Goal: Transaction & Acquisition: Purchase product/service

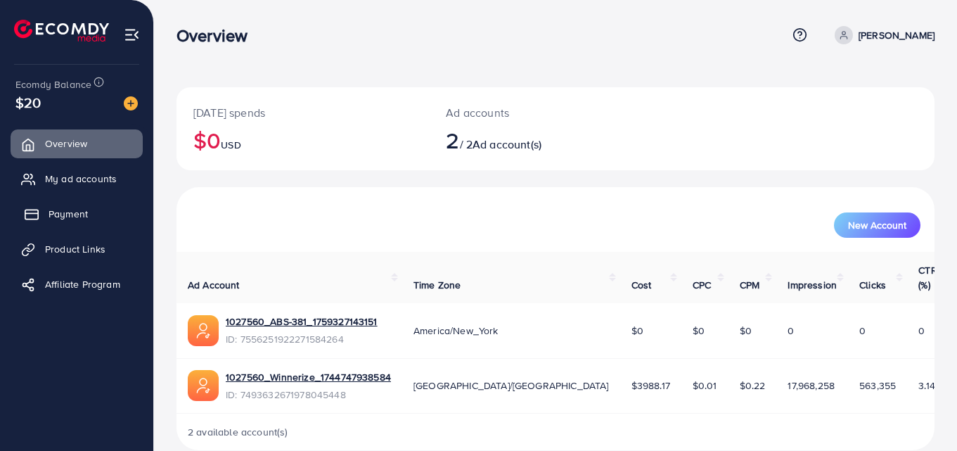
click at [111, 225] on link "Payment" at bounding box center [77, 214] width 132 height 28
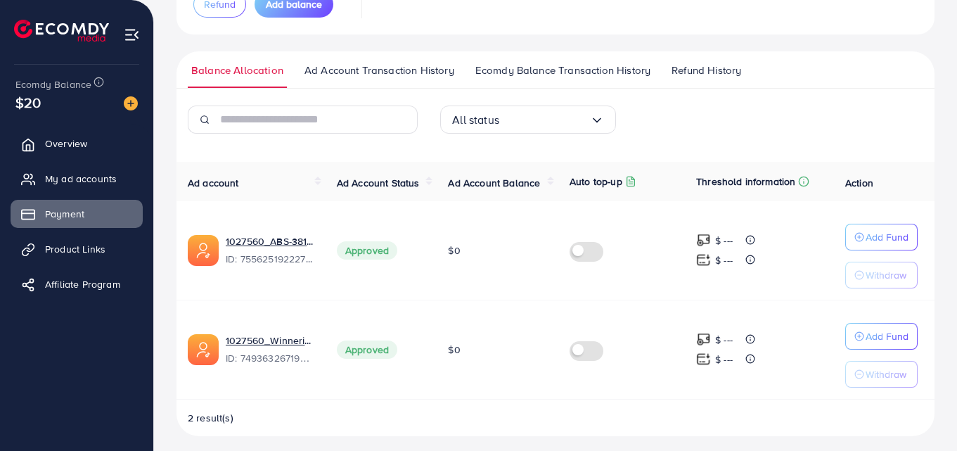
scroll to position [178, 0]
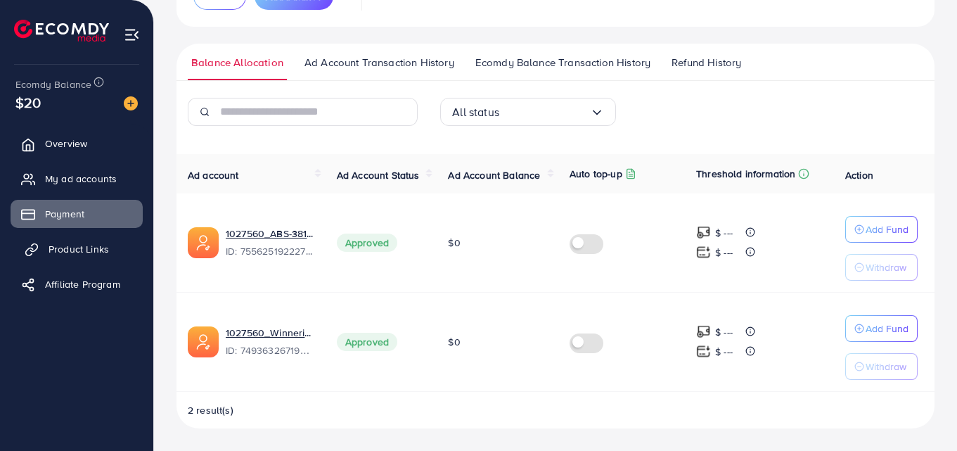
click at [86, 245] on span "Product Links" at bounding box center [79, 249] width 60 height 14
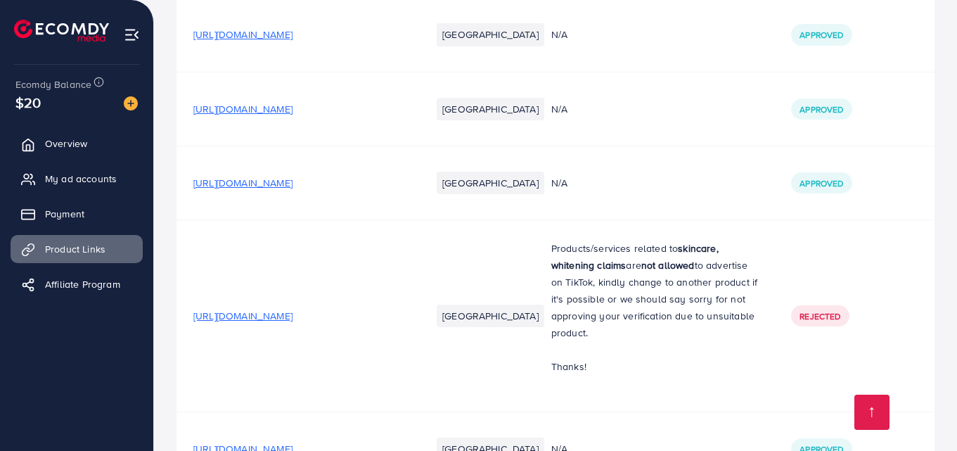
scroll to position [14122, 0]
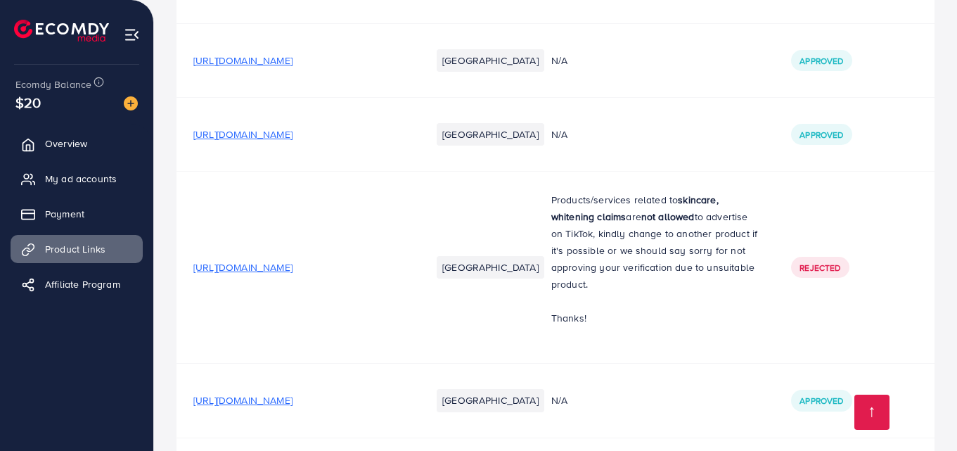
click at [400, 258] on td "https://dubaidazeel.shop/products/haya-by-rabi-5in1-bundel" at bounding box center [296, 268] width 238 height 192
click at [293, 260] on span "https://dubaidazeel.shop/products/haya-by-rabi-5in1-bundel" at bounding box center [242, 267] width 99 height 14
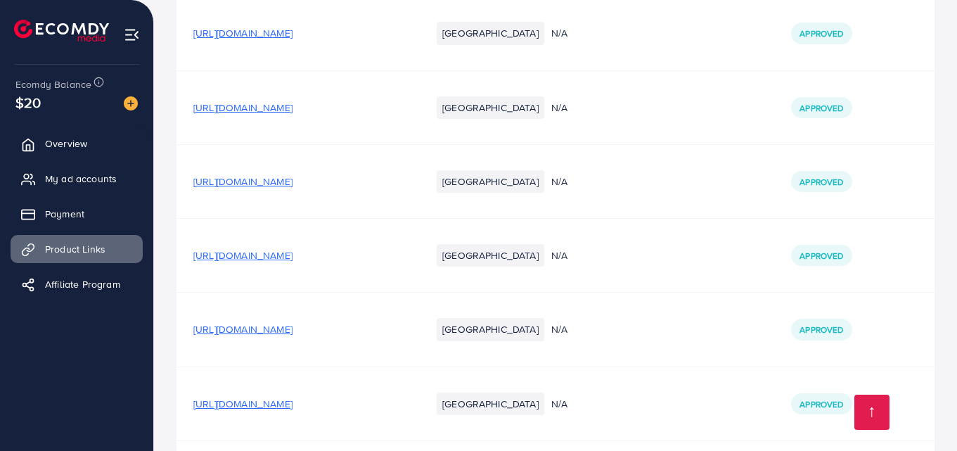
scroll to position [14488, 0]
click at [63, 222] on link "Payment" at bounding box center [77, 214] width 132 height 28
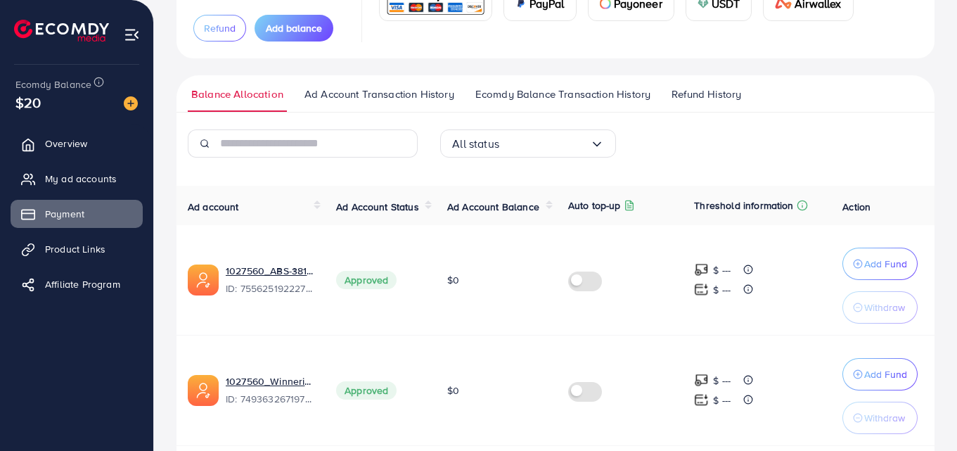
scroll to position [200, 0]
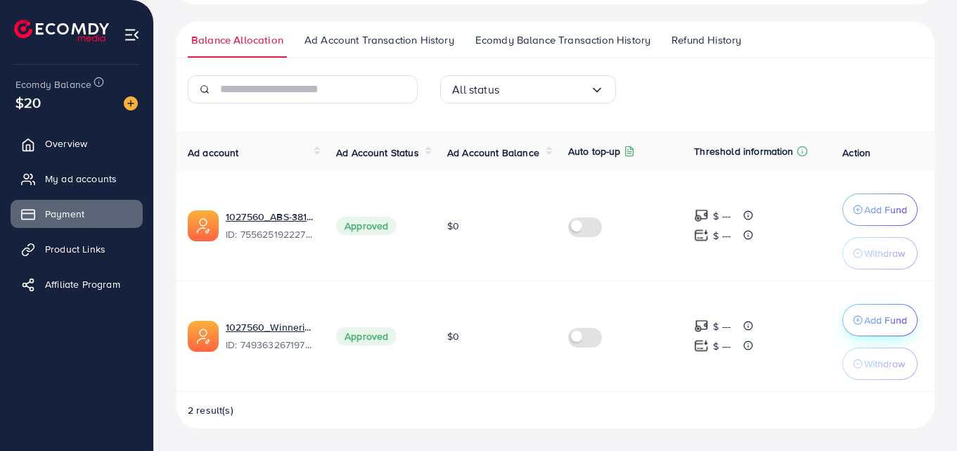
click at [857, 319] on icon "button" at bounding box center [858, 320] width 10 height 10
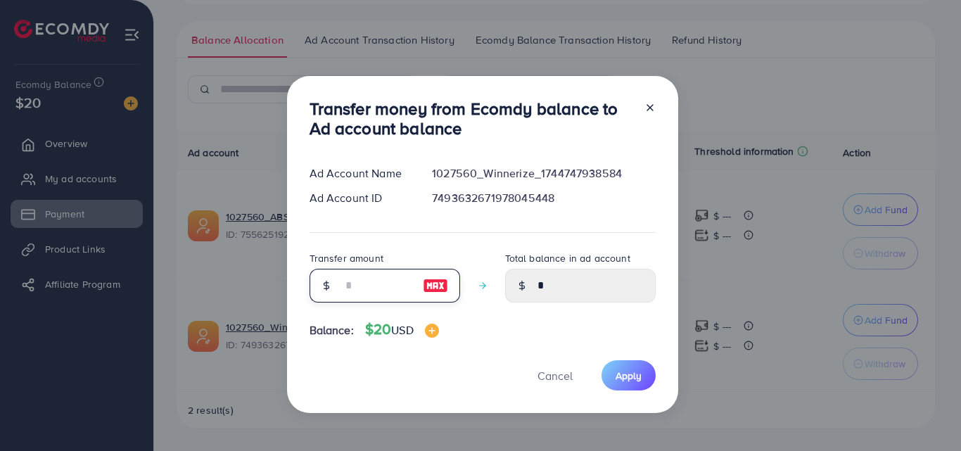
click at [378, 297] on input "number" at bounding box center [377, 286] width 70 height 34
type input "*"
type input "****"
type input "**"
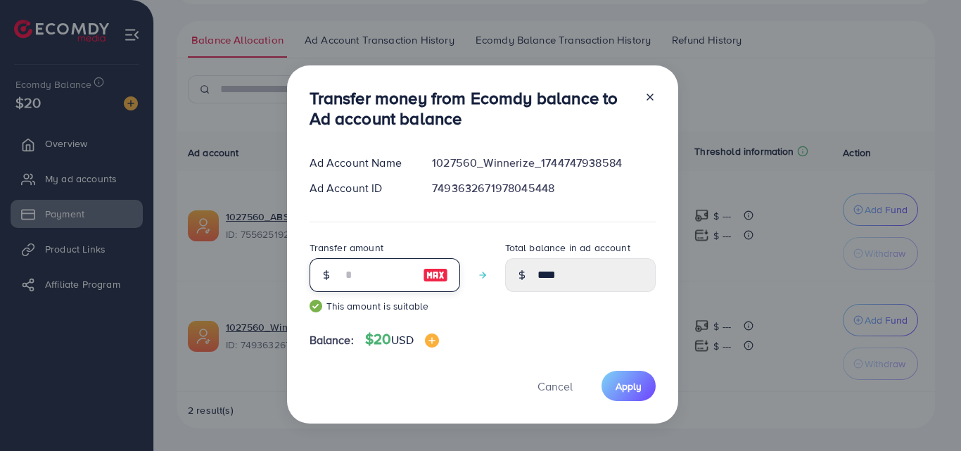
type input "*****"
type input "**"
click at [632, 390] on span "Apply" at bounding box center [628, 386] width 26 height 14
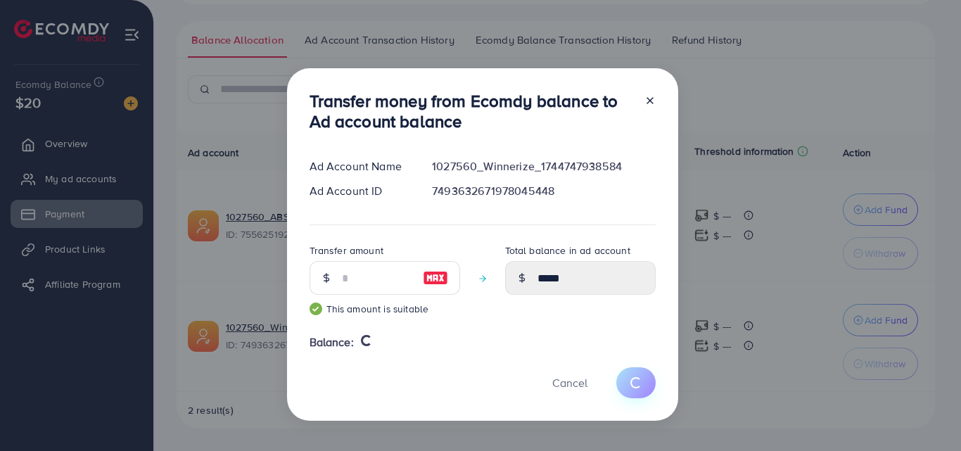
type input "*"
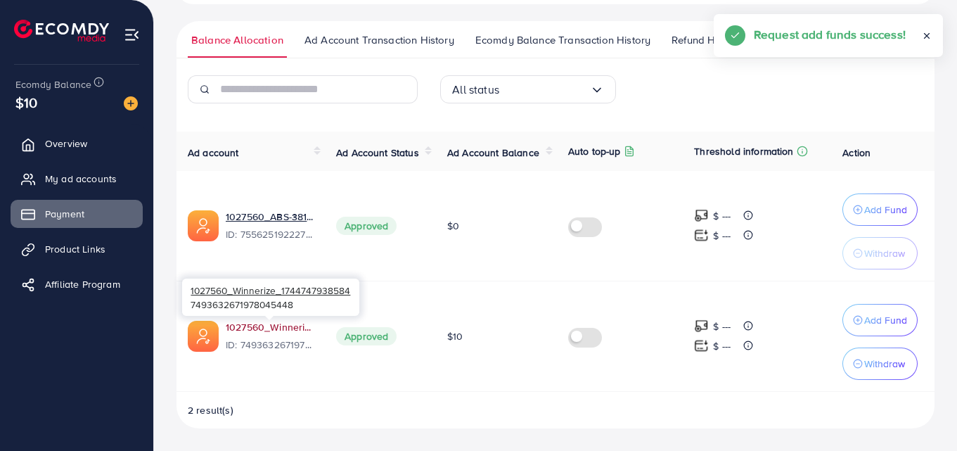
click at [263, 330] on link "1027560_Winnerize_1744747938584" at bounding box center [270, 327] width 88 height 14
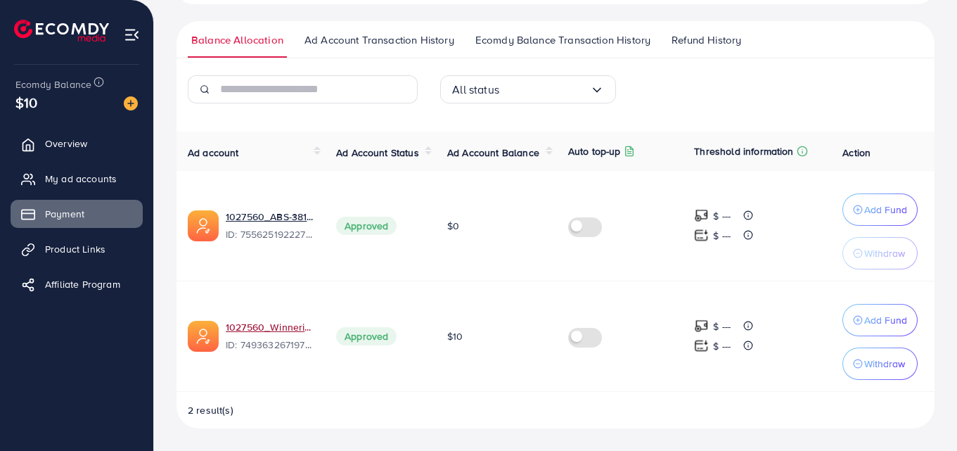
scroll to position [0, 0]
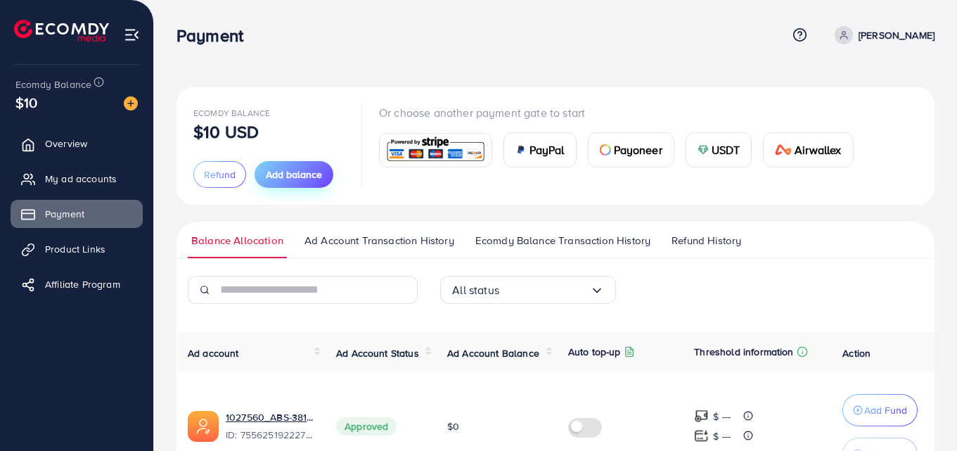
click at [300, 186] on button "Add balance" at bounding box center [294, 174] width 79 height 27
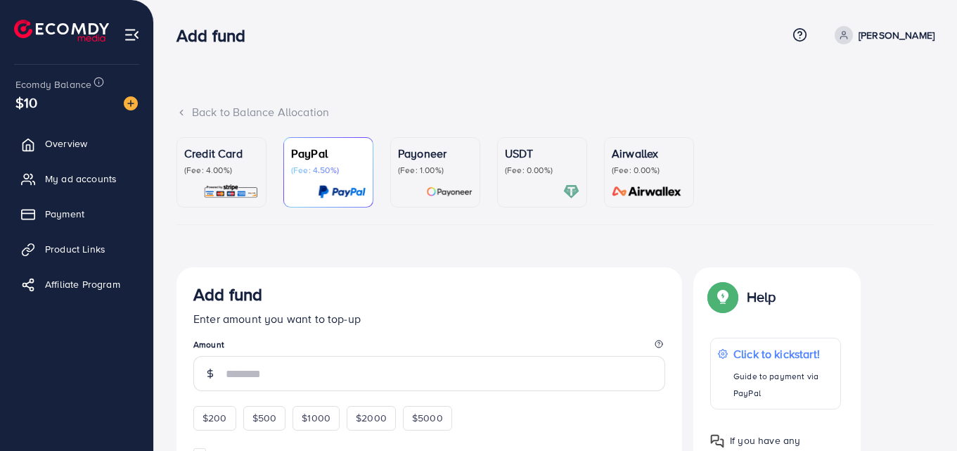
click at [524, 203] on link "USDT (Fee: 0.00%)" at bounding box center [542, 172] width 90 height 70
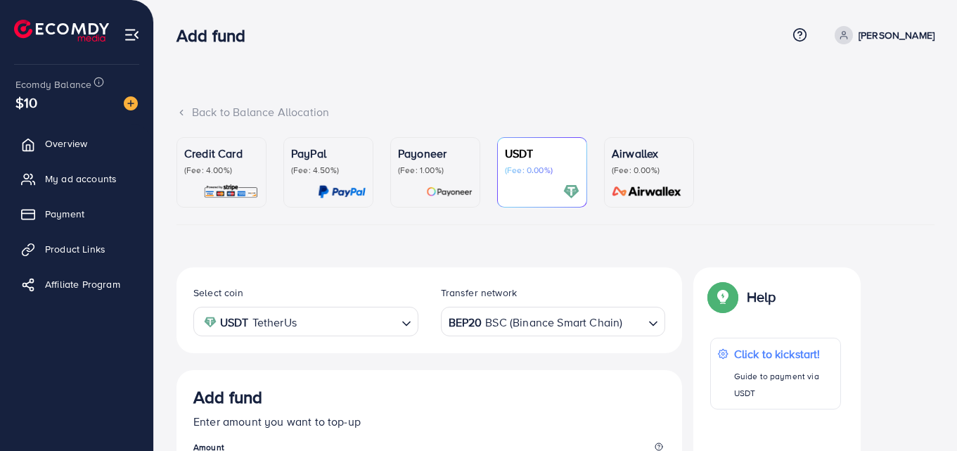
scroll to position [197, 0]
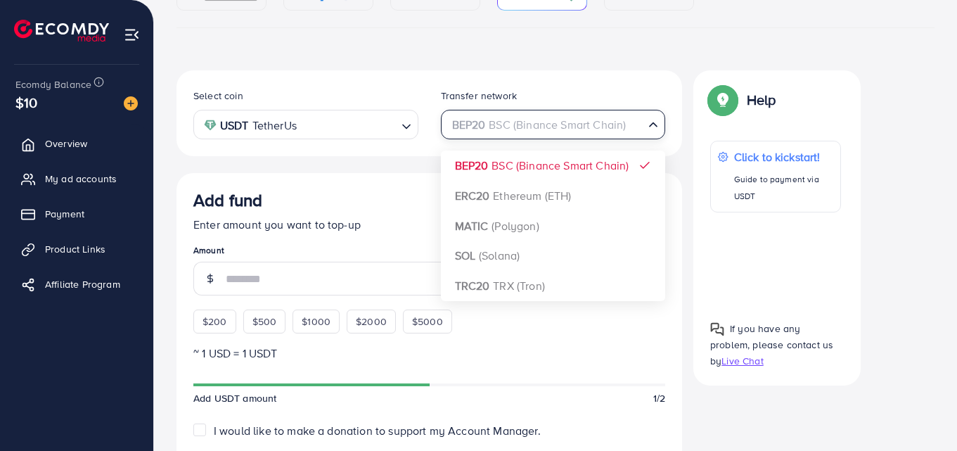
click at [530, 134] on div "BEP20 BSC (Binance Smart Chain)" at bounding box center [545, 123] width 199 height 25
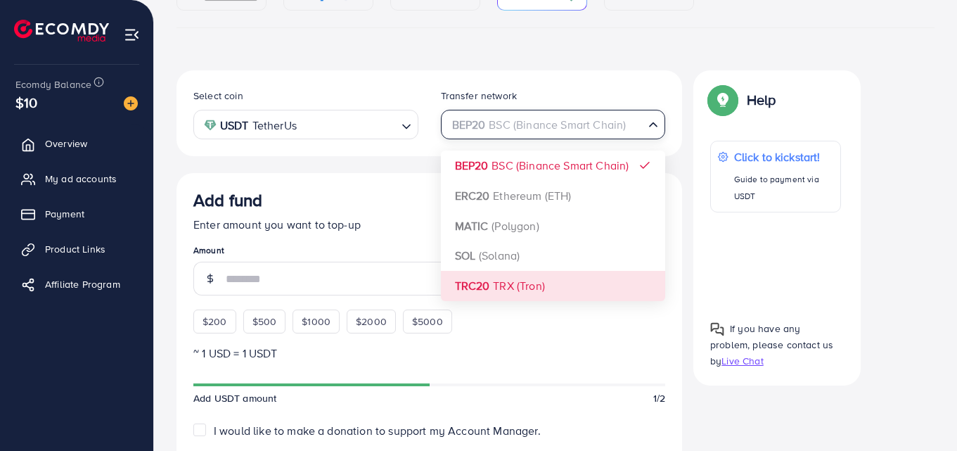
click at [501, 292] on div "Select coin USDT TetherUs Loading... Transfer network BEP20 BSC (Binance Smart …" at bounding box center [430, 418] width 506 height 697
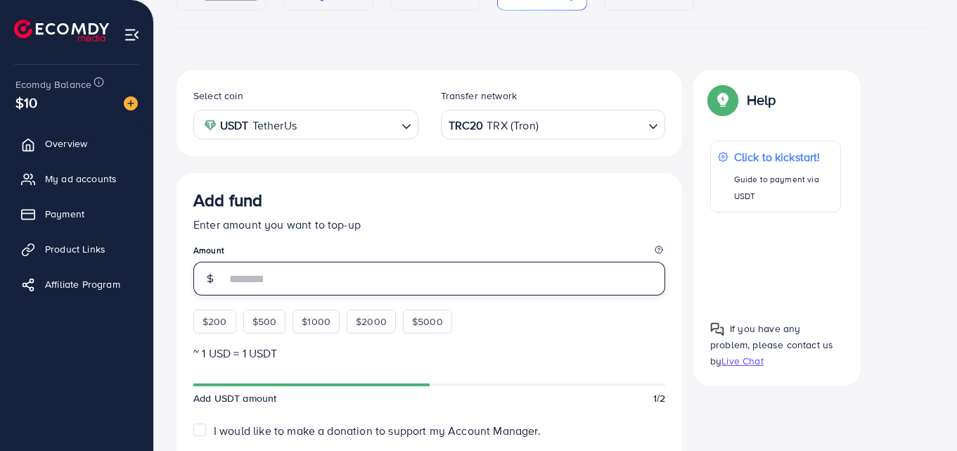
click at [501, 290] on input "number" at bounding box center [446, 279] width 440 height 34
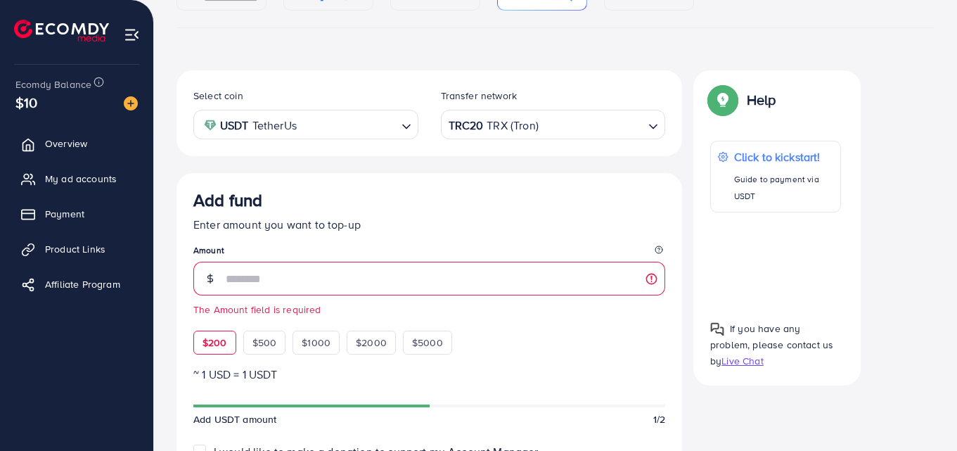
click at [217, 324] on div "$200 $500 $1000 $2000 $5000" at bounding box center [337, 339] width 288 height 31
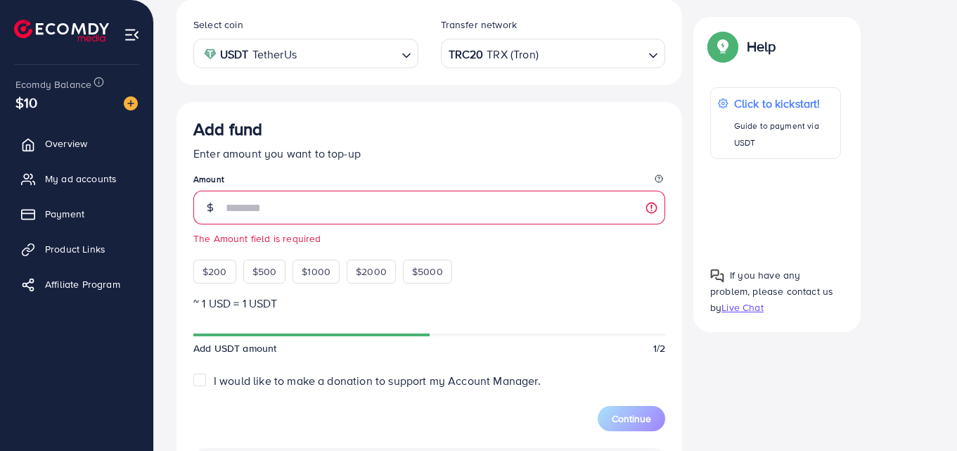
scroll to position [274, 0]
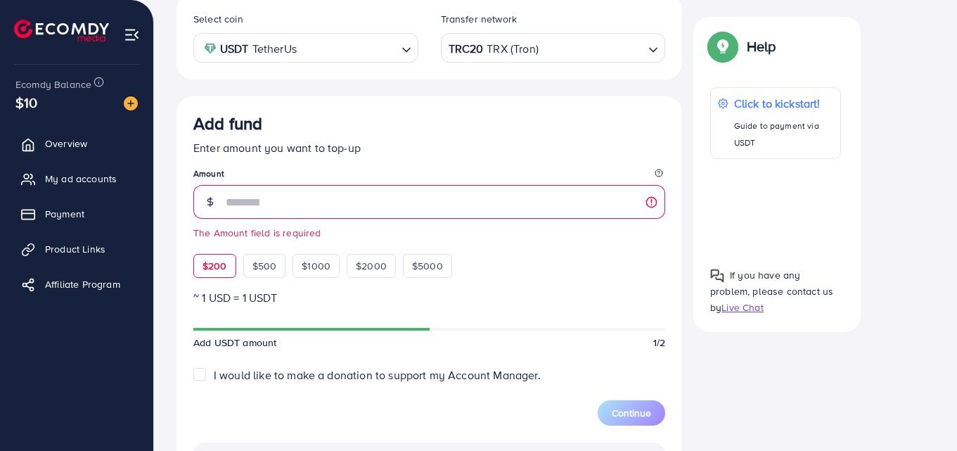
click at [210, 255] on div "$200" at bounding box center [214, 266] width 43 height 24
type input "***"
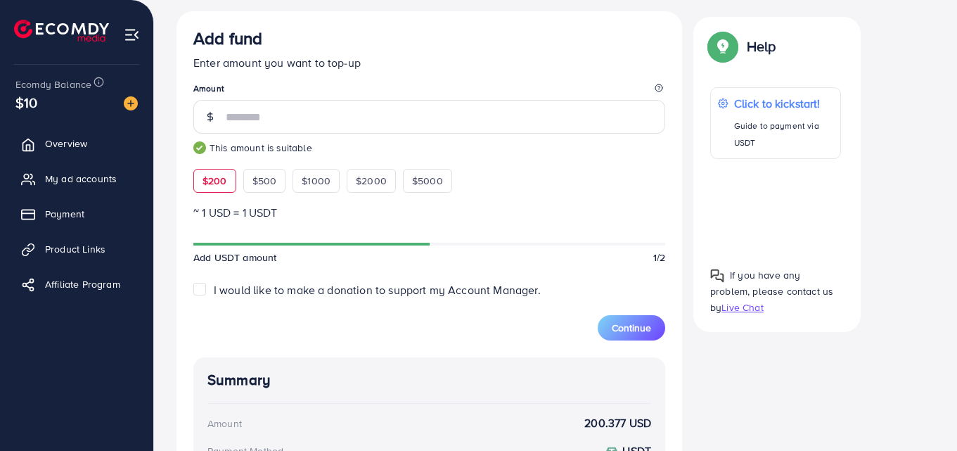
scroll to position [366, 0]
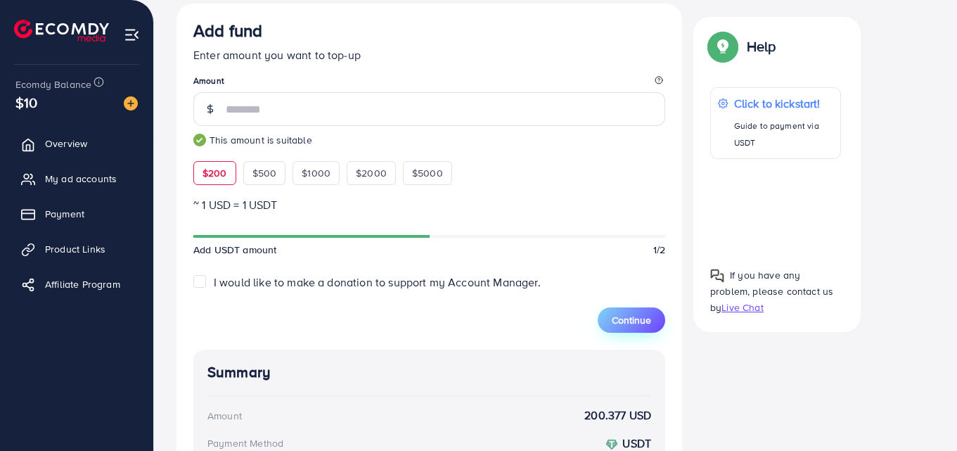
click at [647, 320] on span "Continue" at bounding box center [631, 320] width 39 height 14
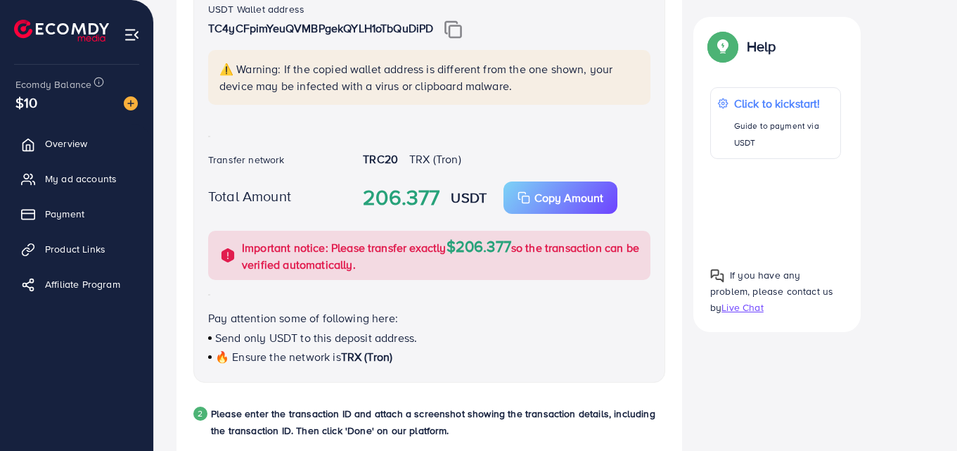
click at [456, 29] on img at bounding box center [453, 29] width 18 height 18
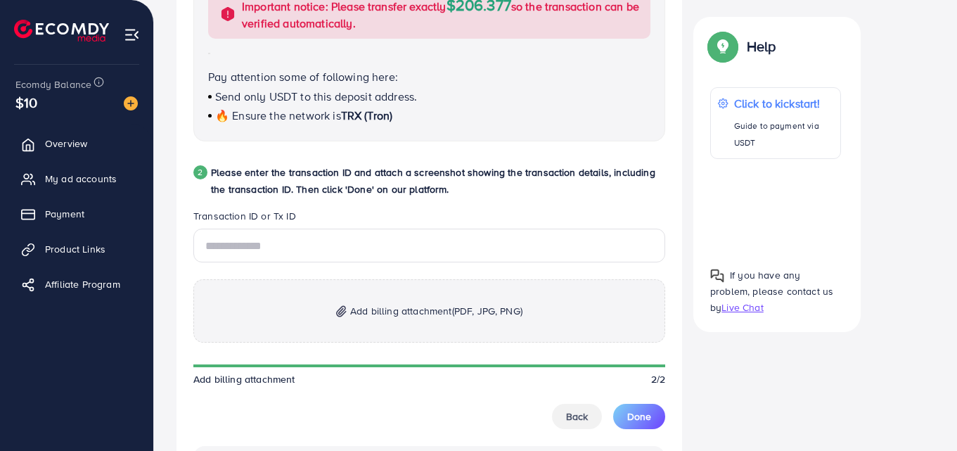
scroll to position [609, 0]
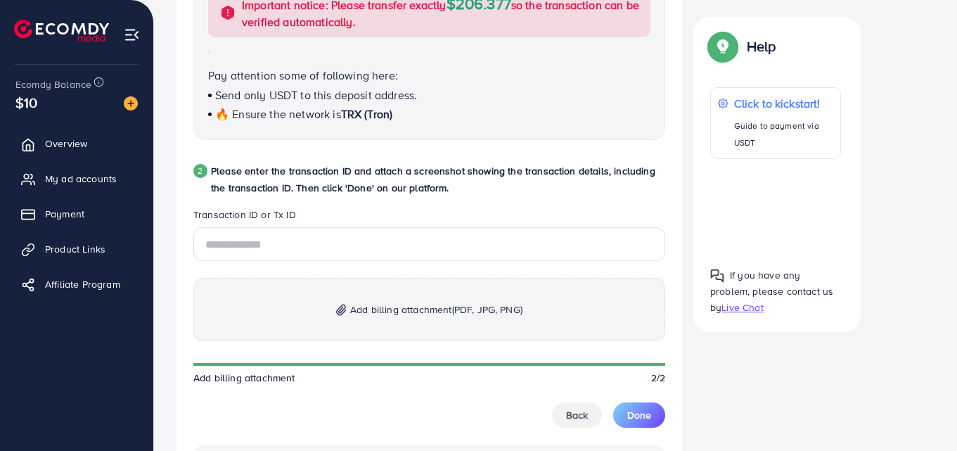
click at [506, 226] on legend "Transaction ID or Tx ID" at bounding box center [429, 217] width 472 height 20
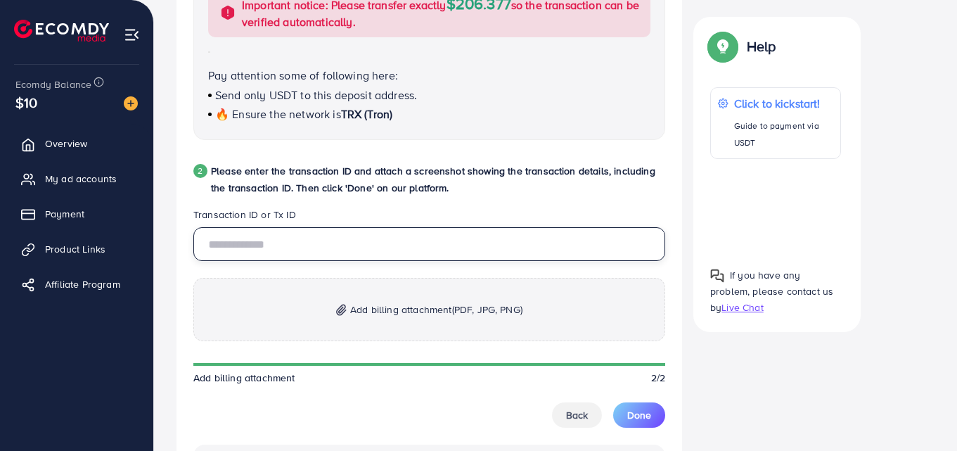
paste input "**********"
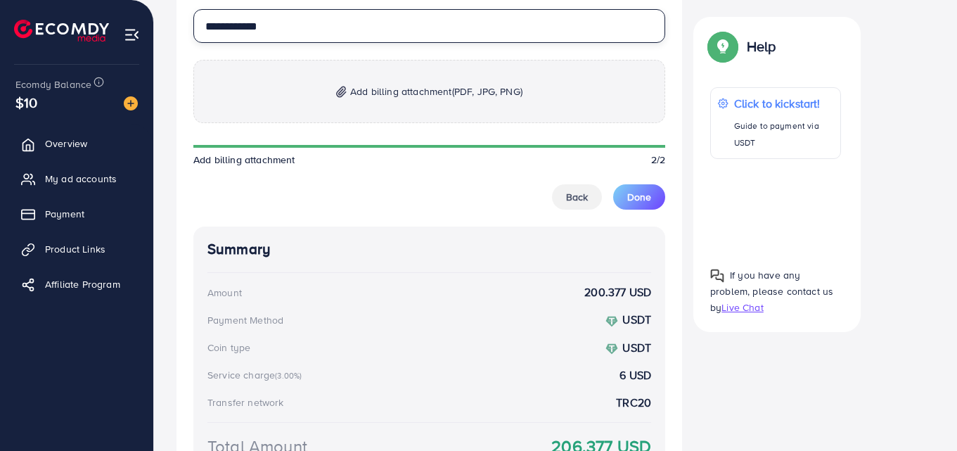
scroll to position [843, 0]
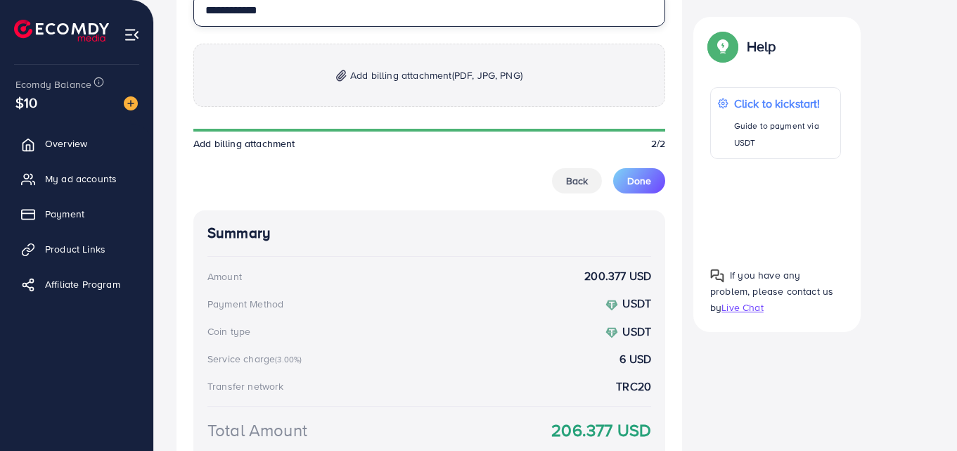
type input "**********"
click at [487, 96] on p "Add billing attachment (PDF, JPG, PNG)" at bounding box center [429, 75] width 472 height 63
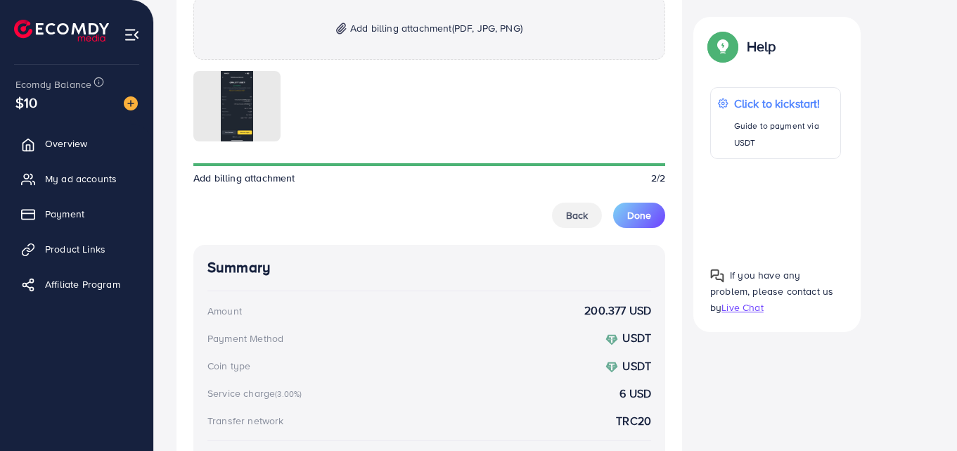
scroll to position [890, 0]
click at [650, 212] on span "Done" at bounding box center [639, 216] width 24 height 14
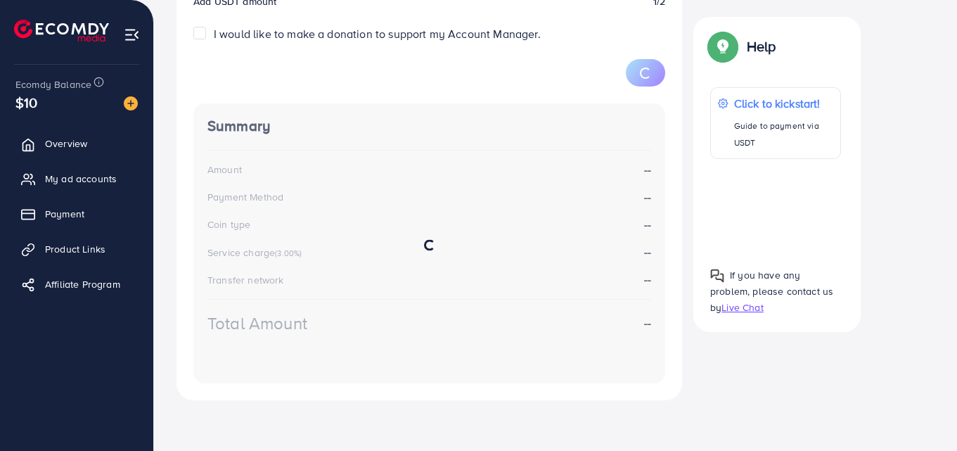
scroll to position [250, 0]
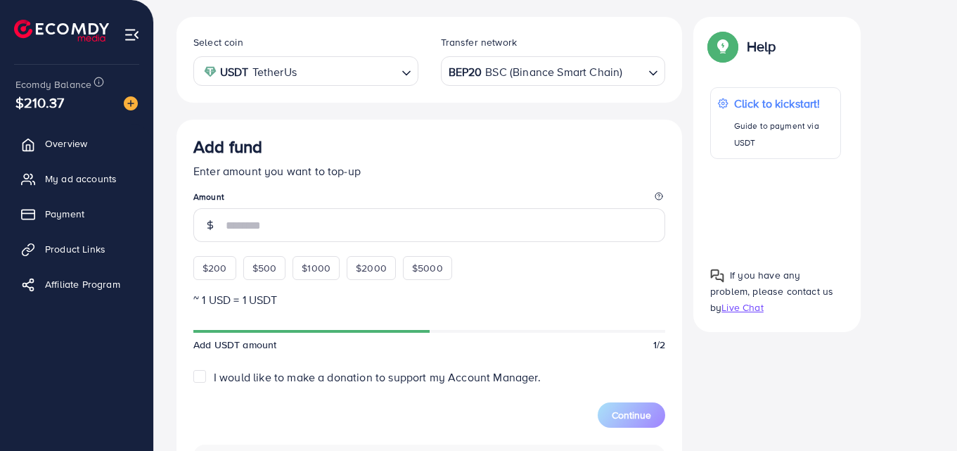
scroll to position [250, 0]
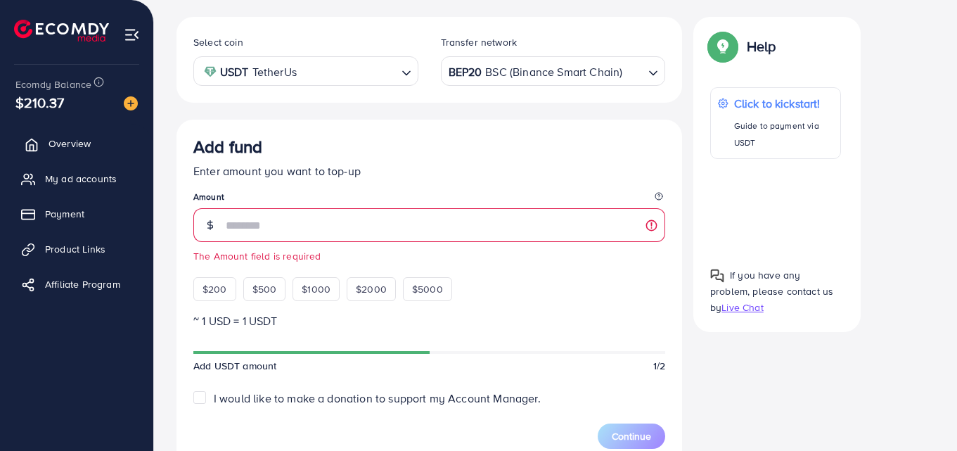
click at [87, 141] on link "Overview" at bounding box center [77, 143] width 132 height 28
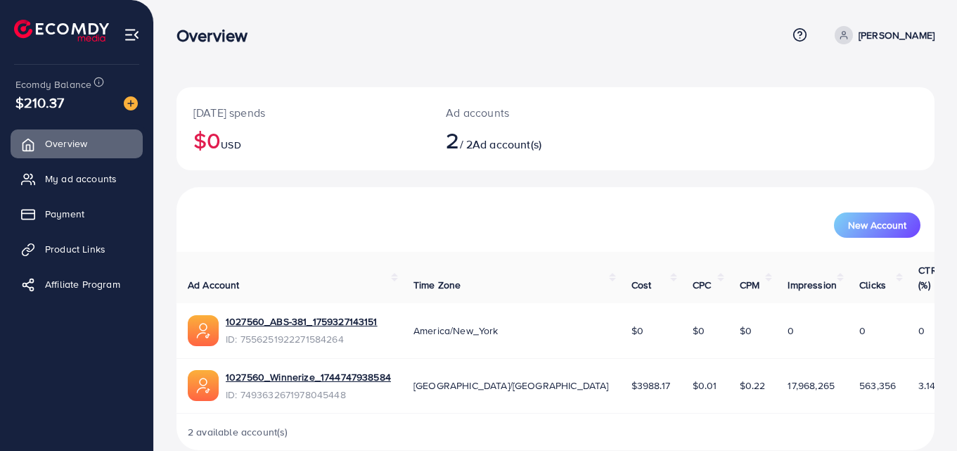
scroll to position [8, 0]
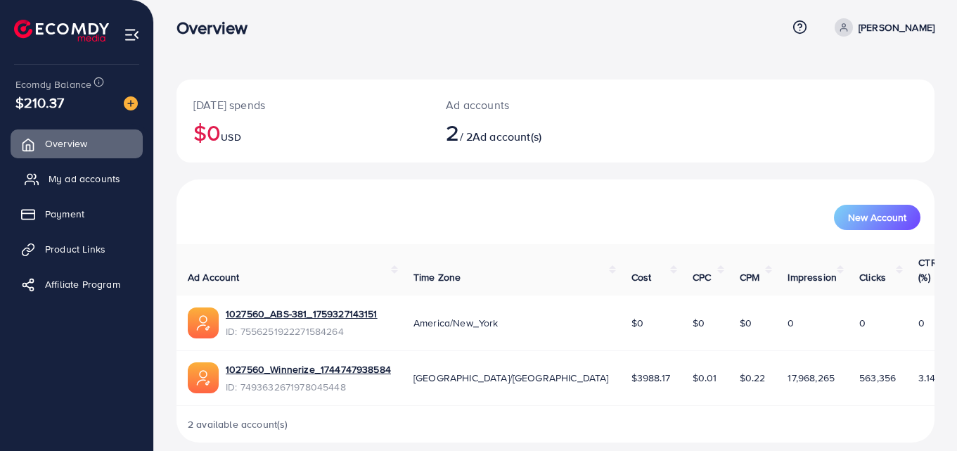
click at [84, 179] on span "My ad accounts" at bounding box center [85, 179] width 72 height 14
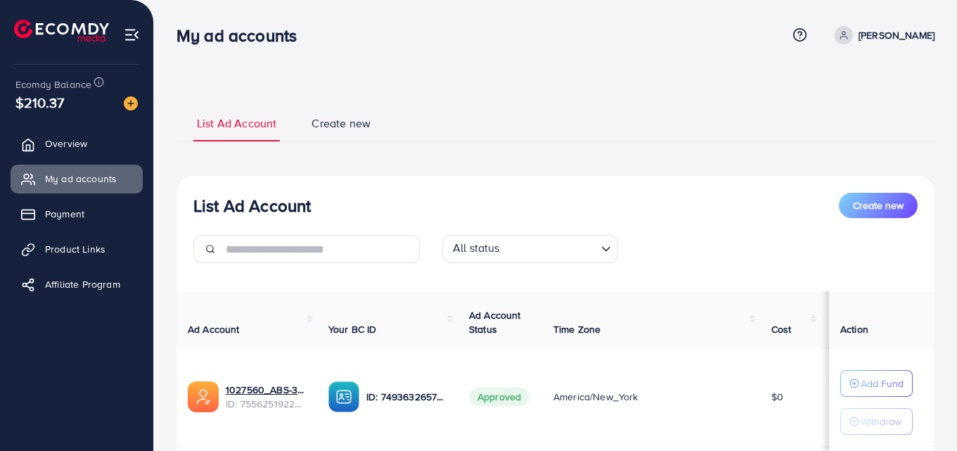
click at [131, 34] on img at bounding box center [132, 35] width 16 height 16
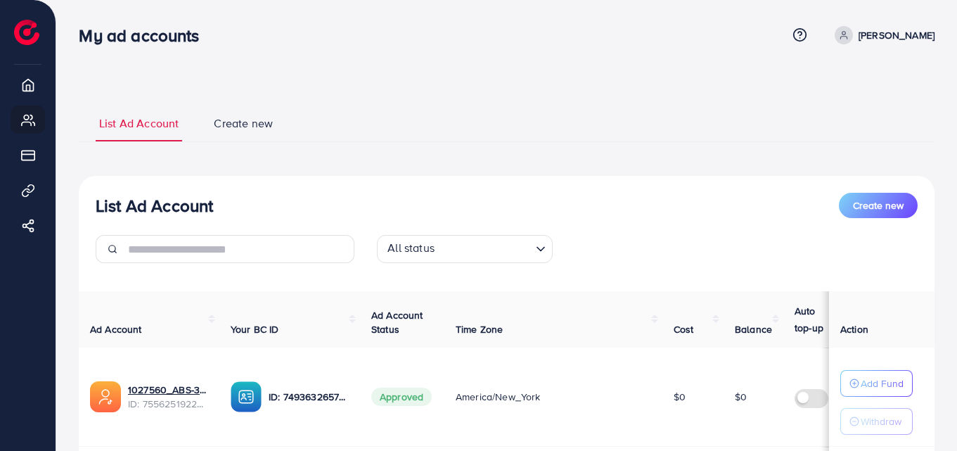
scroll to position [200, 0]
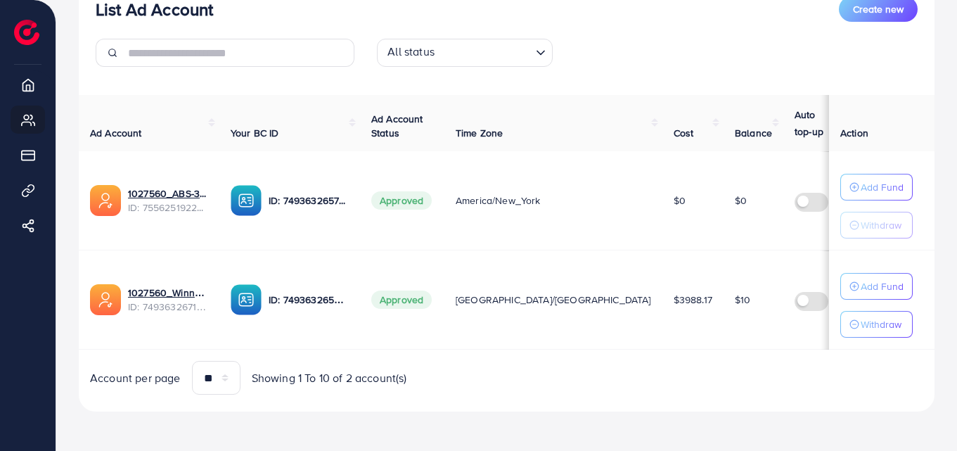
click at [682, 69] on div "All status Loading..." at bounding box center [506, 58] width 845 height 39
